Goal: Find specific page/section

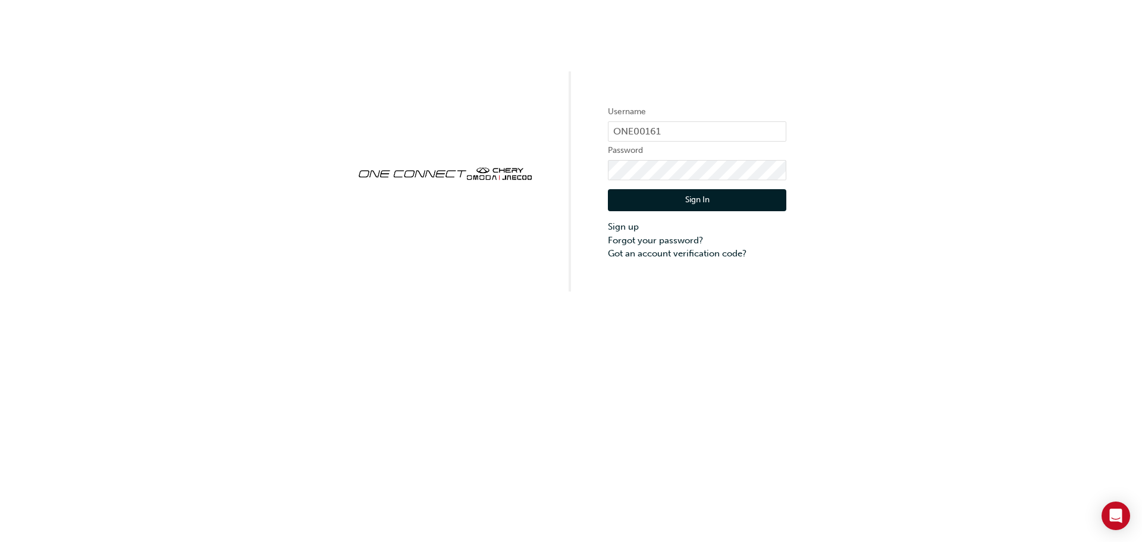
click at [649, 196] on button "Sign In" at bounding box center [697, 200] width 178 height 23
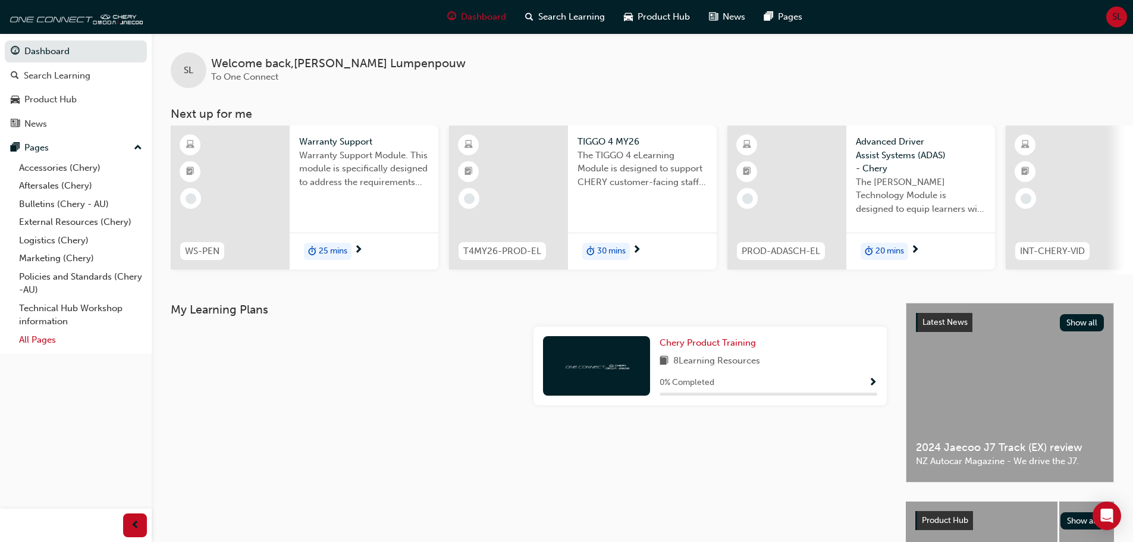
click at [32, 339] on link "All Pages" at bounding box center [80, 340] width 133 height 18
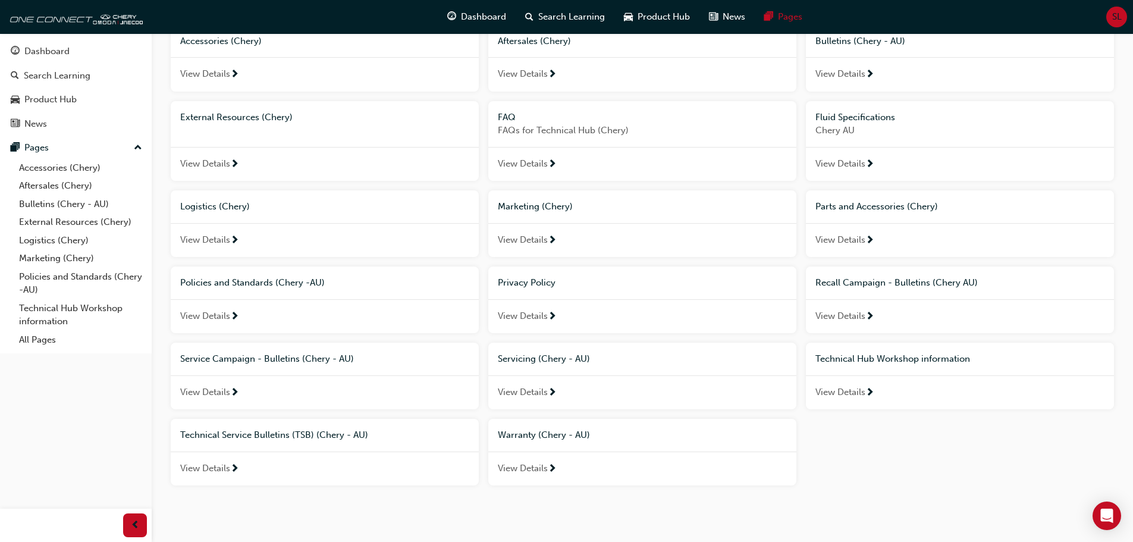
scroll to position [128, 0]
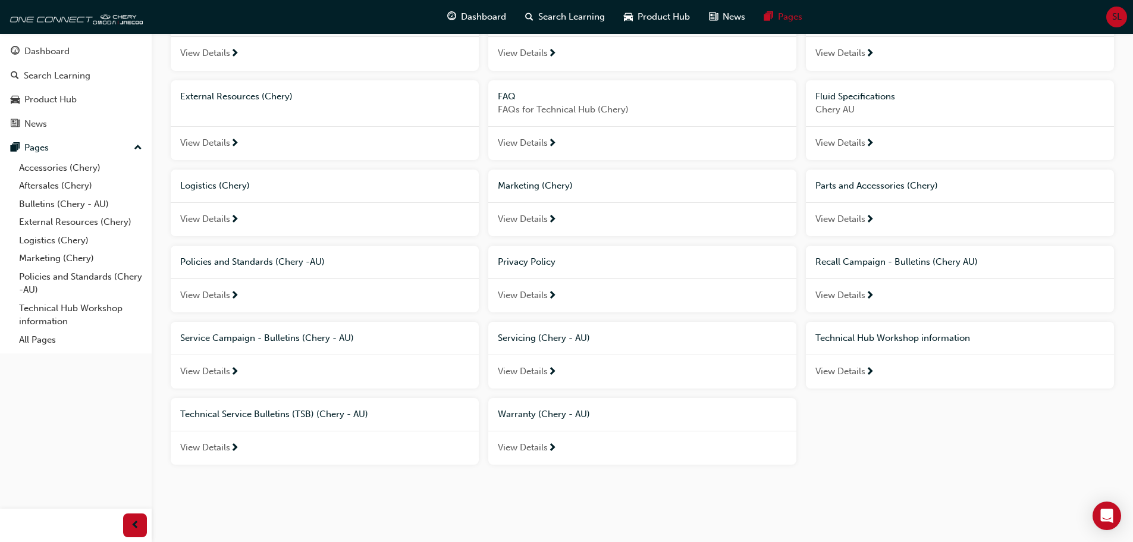
click at [537, 448] on span "View Details" at bounding box center [523, 448] width 50 height 14
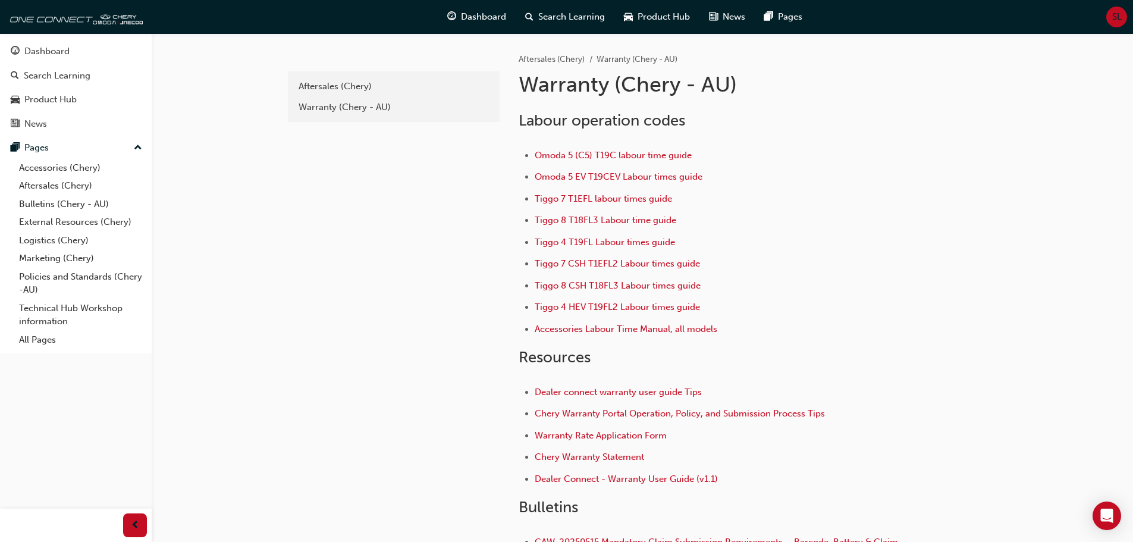
scroll to position [163, 0]
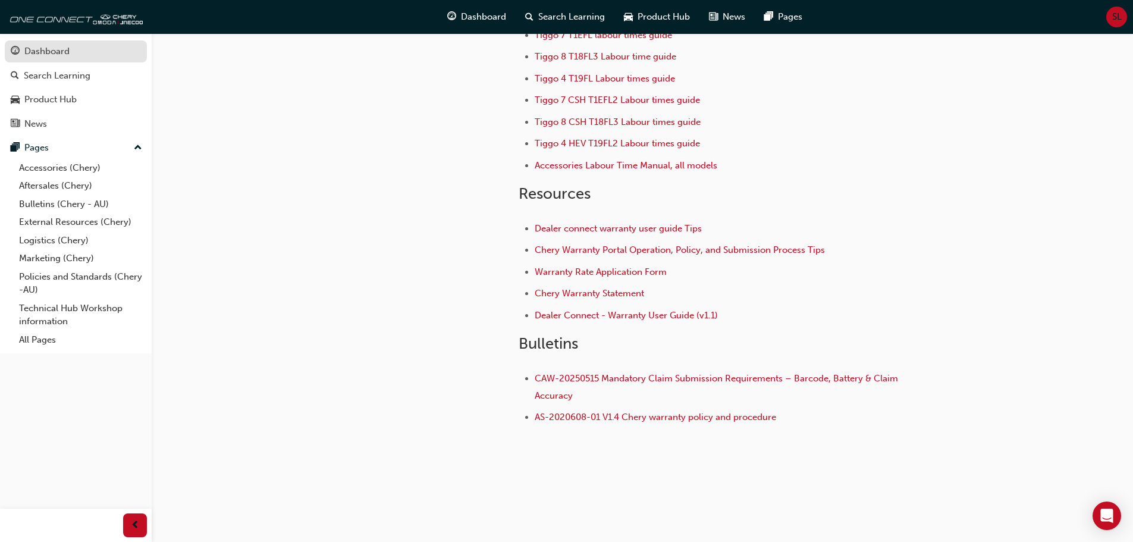
click at [65, 49] on div "Dashboard" at bounding box center [46, 52] width 45 height 14
